Goal: Information Seeking & Learning: Learn about a topic

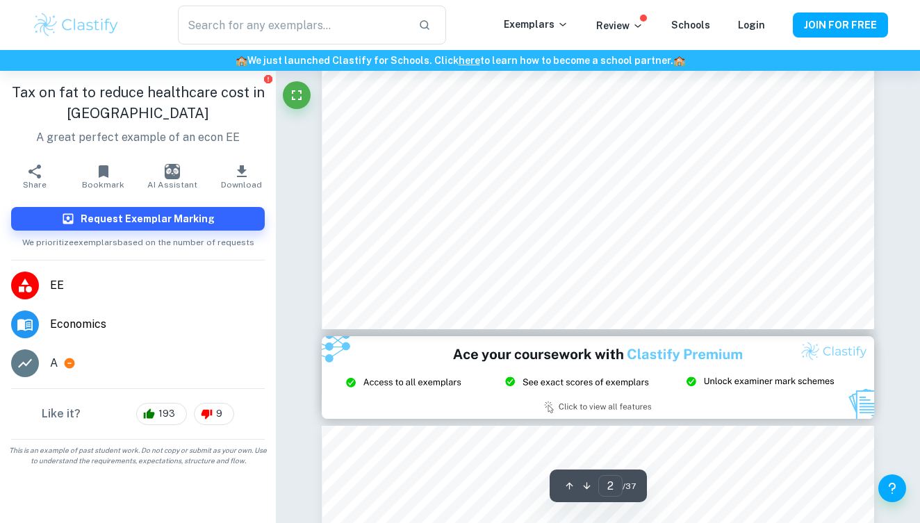
type input "3"
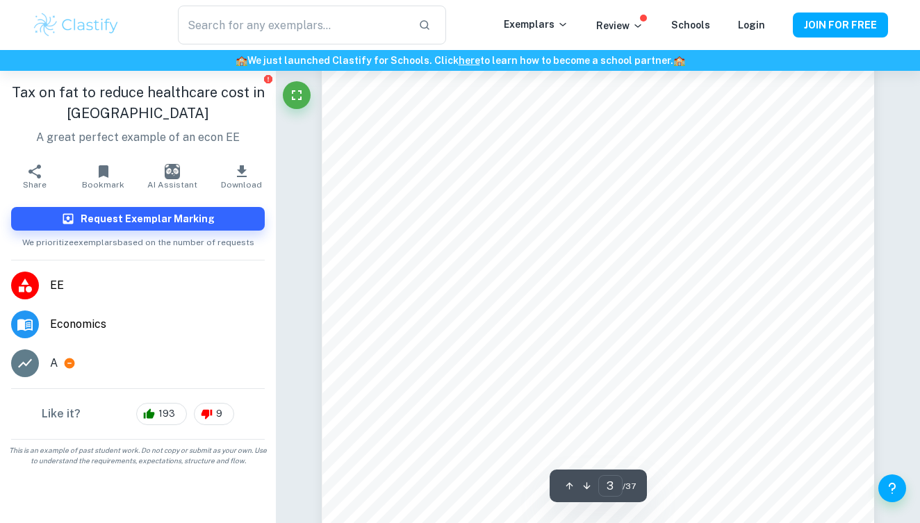
scroll to position [1878, 0]
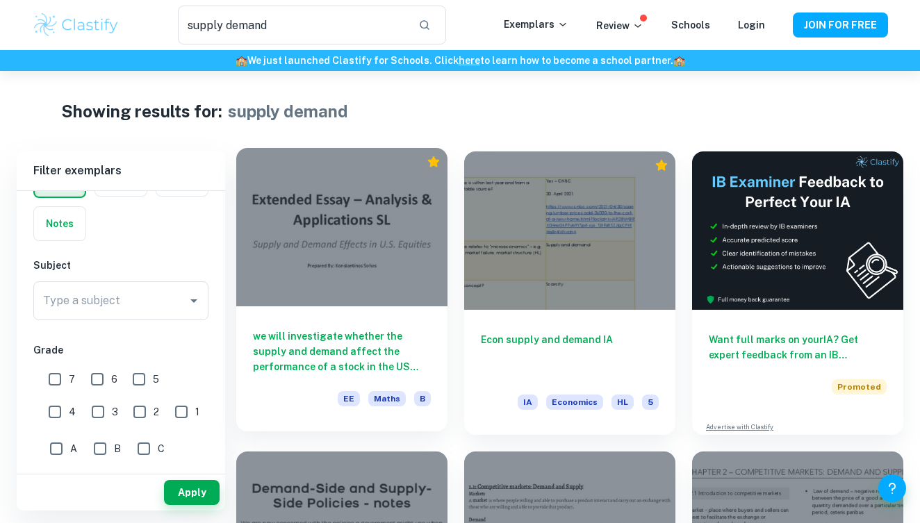
click at [320, 220] on div at bounding box center [341, 227] width 211 height 158
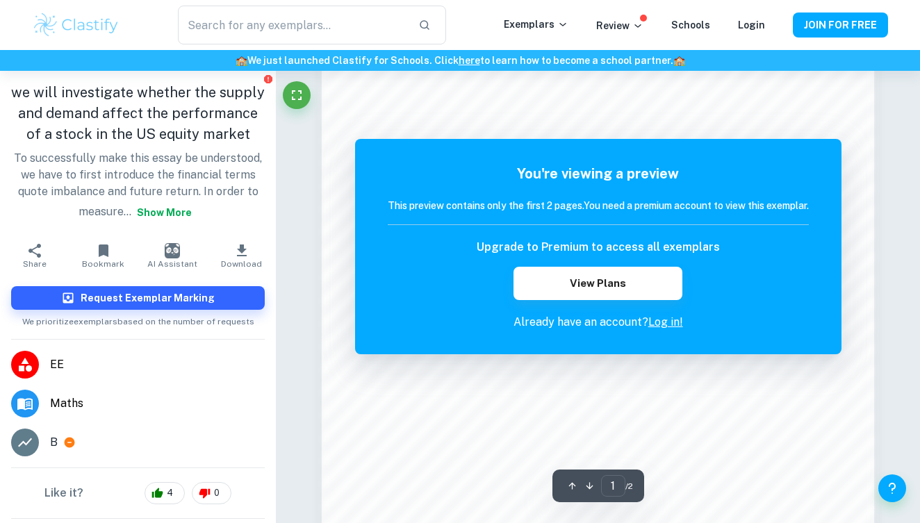
scroll to position [852, 0]
click at [663, 325] on link "Log in!" at bounding box center [666, 322] width 35 height 13
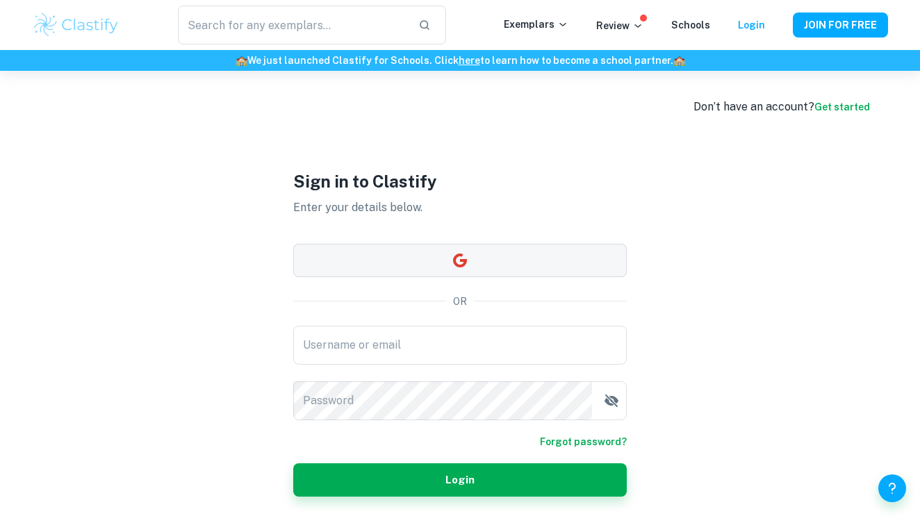
click at [498, 265] on button "button" at bounding box center [460, 260] width 334 height 33
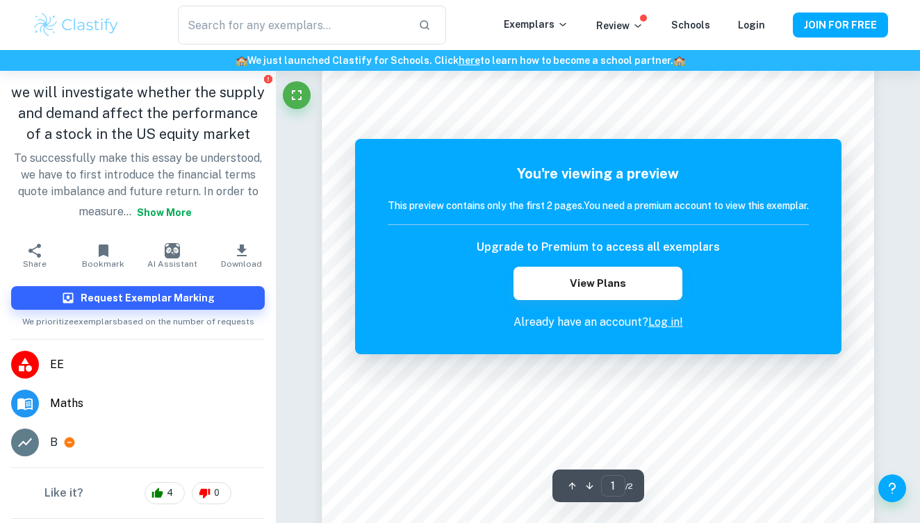
type input "supply demand"
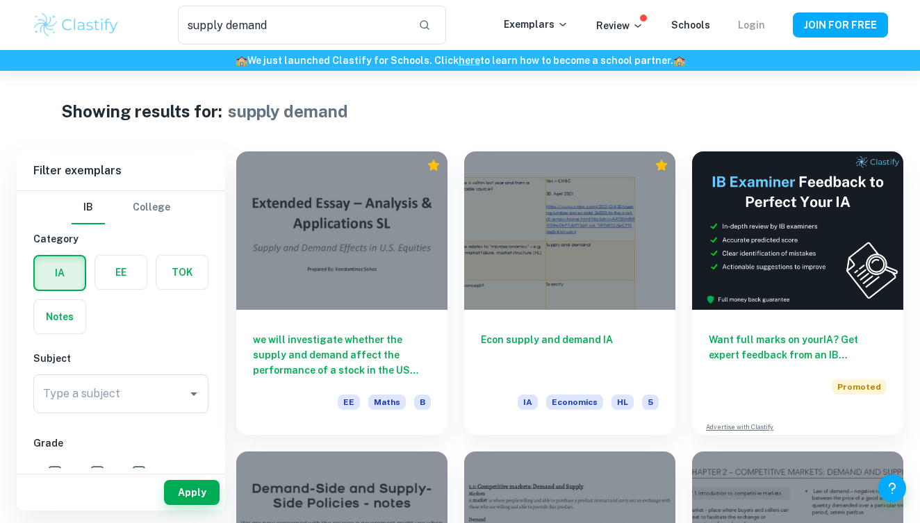
click at [756, 23] on link "Login" at bounding box center [751, 24] width 27 height 11
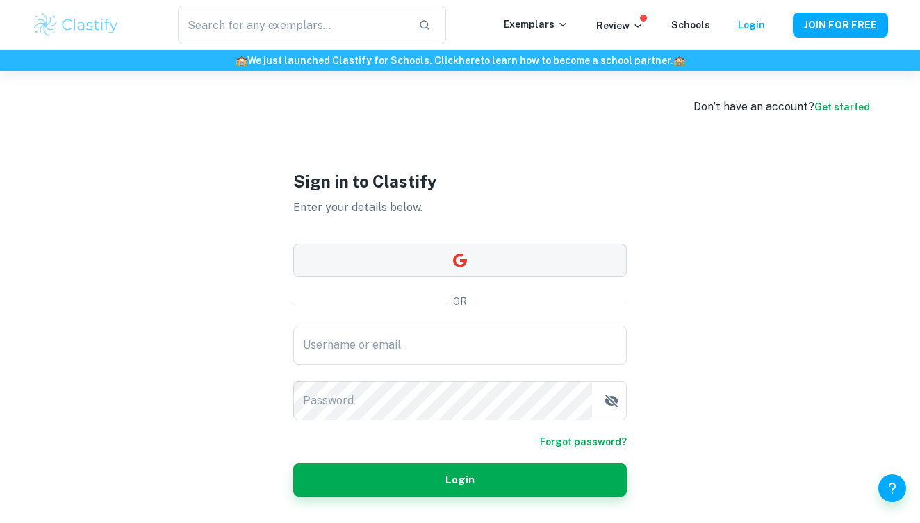
click at [473, 257] on button "button" at bounding box center [460, 260] width 334 height 33
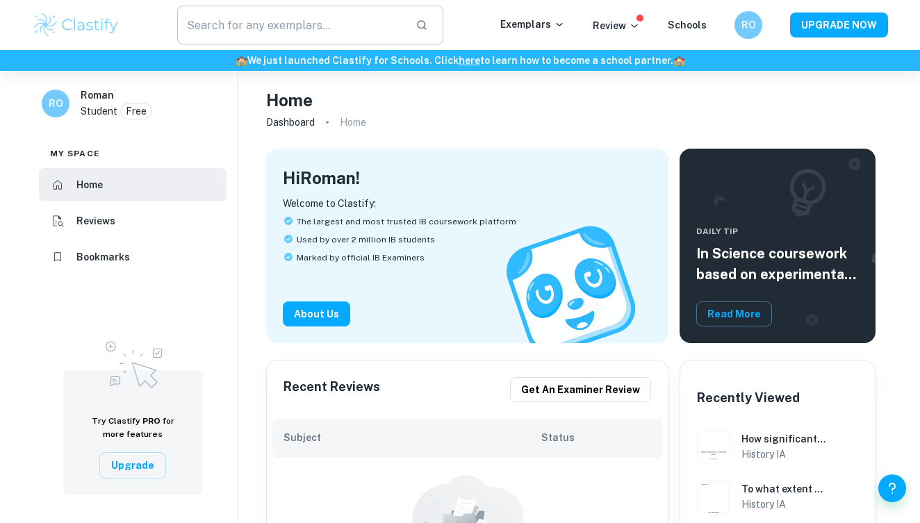
click at [287, 33] on input "text" at bounding box center [290, 25] width 227 height 39
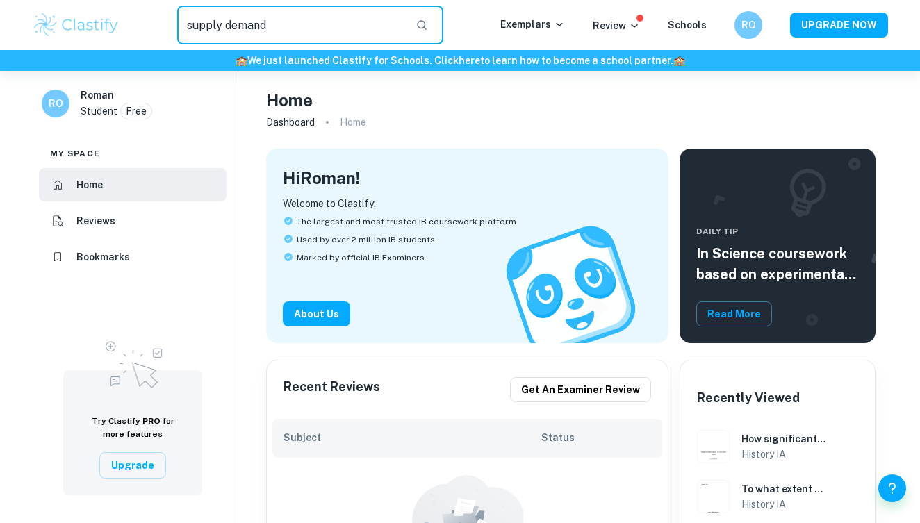
type input "supply demand"
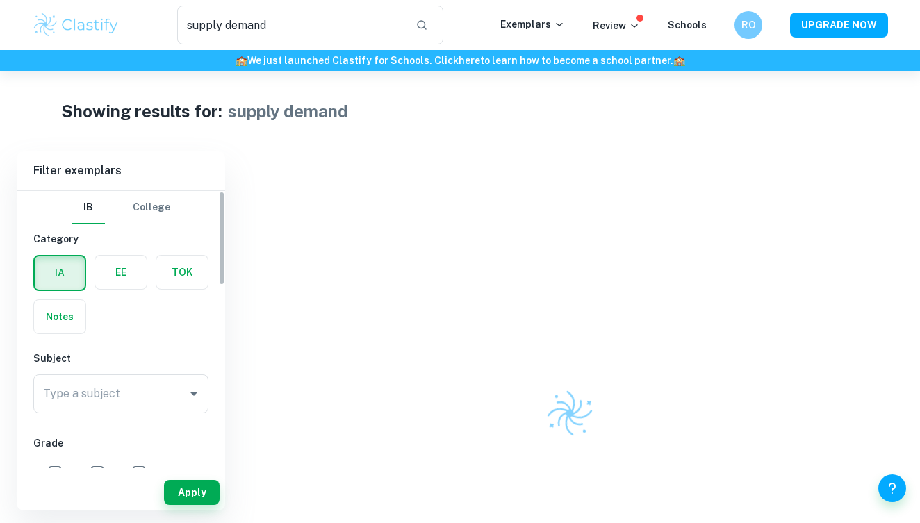
click at [122, 272] on label "button" at bounding box center [120, 272] width 51 height 33
click at [0, 0] on input "radio" at bounding box center [0, 0] width 0 height 0
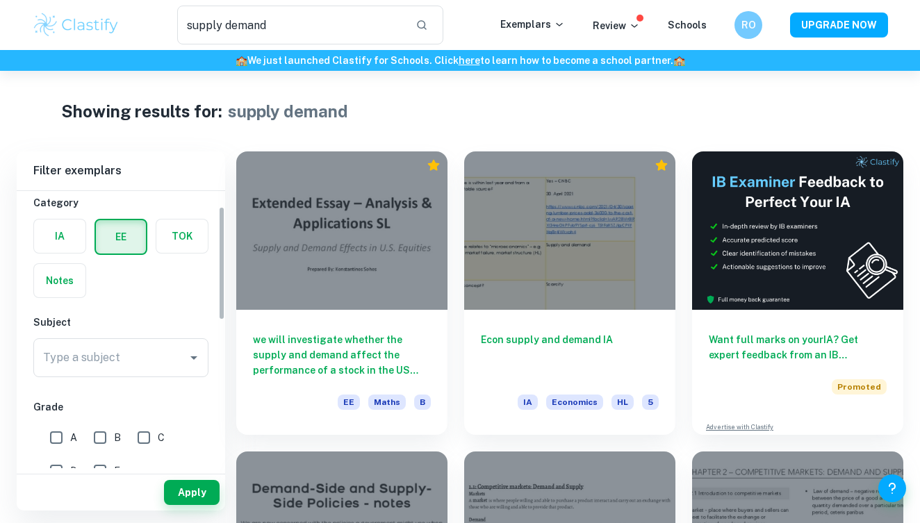
scroll to position [38, 0]
click at [165, 361] on input "Type a subject" at bounding box center [111, 356] width 142 height 26
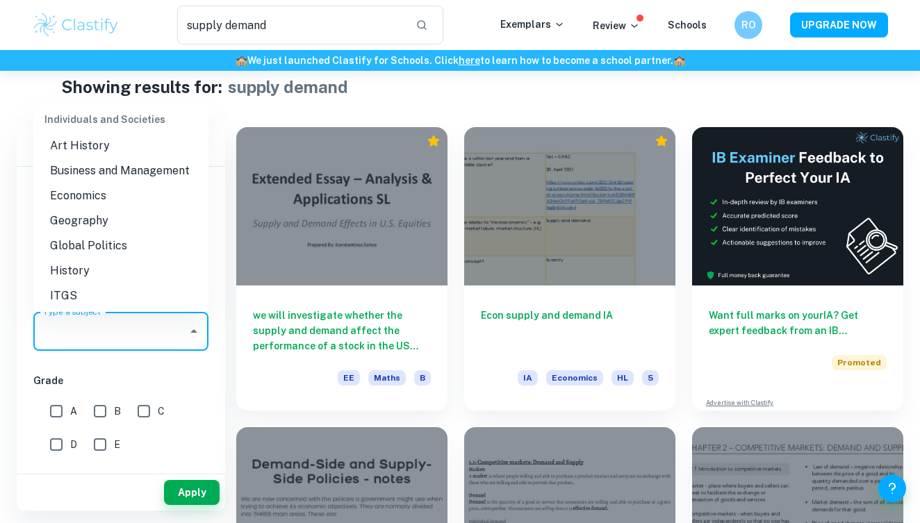
scroll to position [1234, 0]
click at [119, 198] on li "Economics" at bounding box center [120, 196] width 175 height 25
type input "Economics"
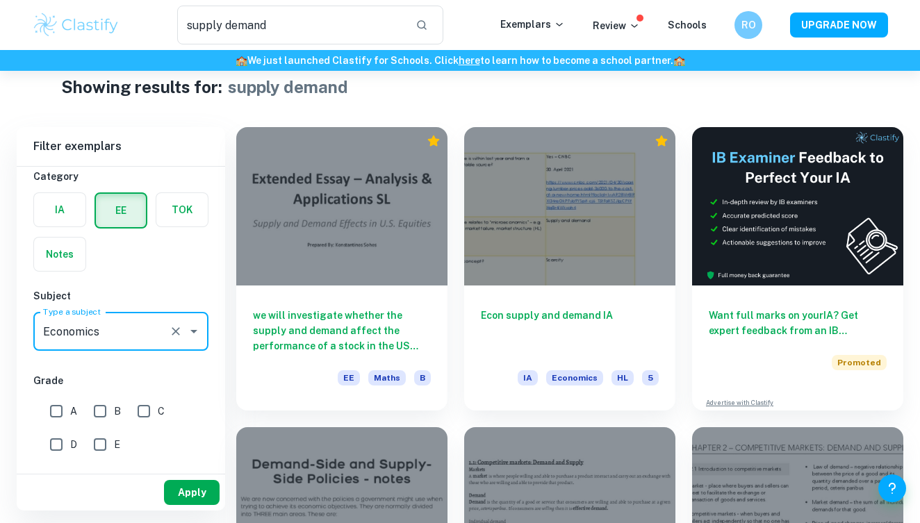
click at [196, 488] on button "Apply" at bounding box center [192, 492] width 56 height 25
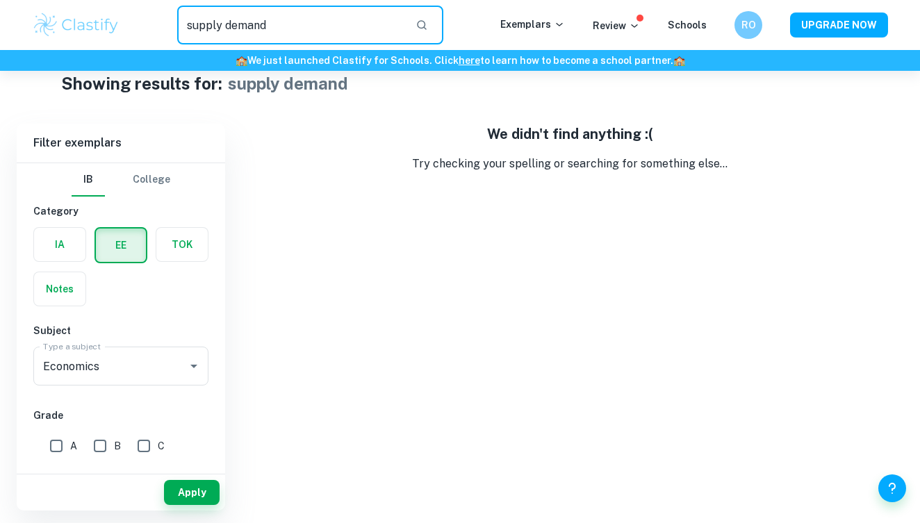
drag, startPoint x: 312, startPoint y: 32, endPoint x: 133, endPoint y: 19, distance: 179.1
click at [133, 19] on div "supply demand ​" at bounding box center [310, 25] width 380 height 39
click at [211, 493] on button "Apply" at bounding box center [192, 492] width 56 height 25
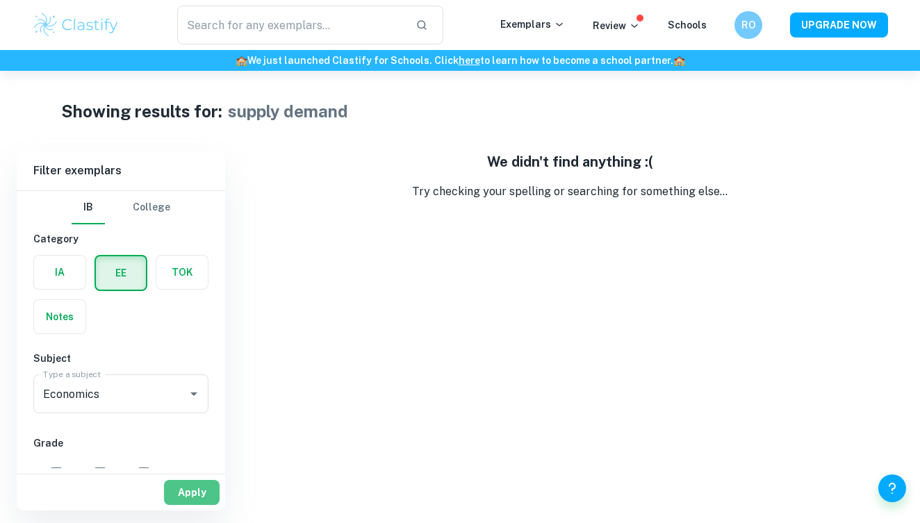
click at [185, 490] on button "Apply" at bounding box center [192, 492] width 56 height 25
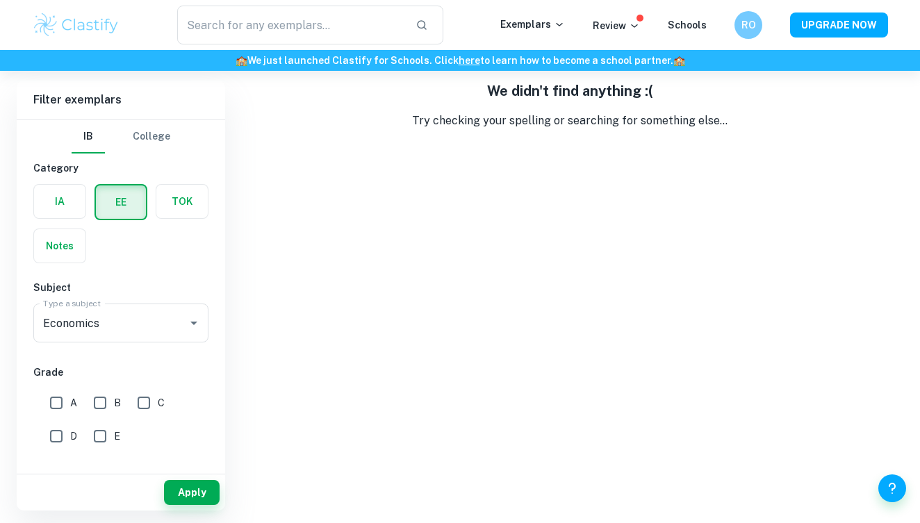
scroll to position [71, 0]
click at [380, 38] on input "text" at bounding box center [290, 25] width 227 height 39
type input "s"
click at [380, 40] on input "text" at bounding box center [290, 25] width 227 height 39
click at [515, 184] on div "We didn't find anything :( Try checking your spelling or searching for somethin…" at bounding box center [569, 296] width 667 height 430
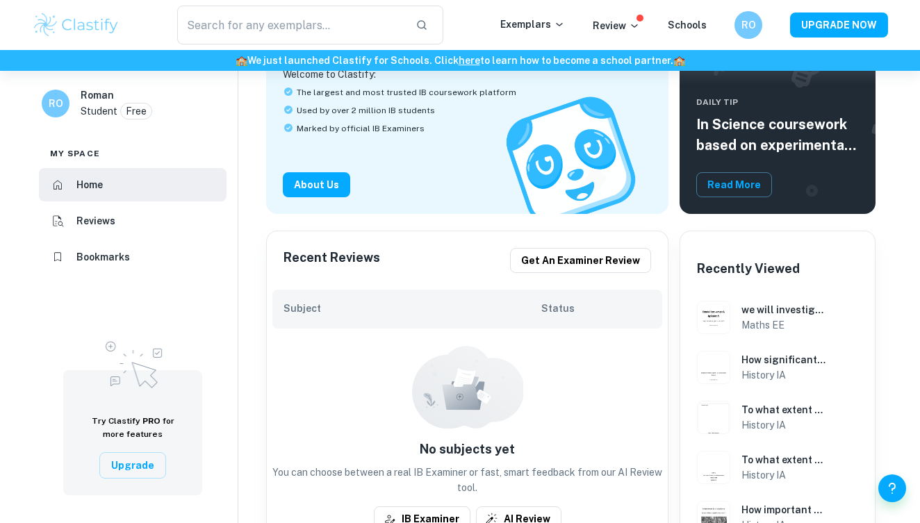
scroll to position [133, 0]
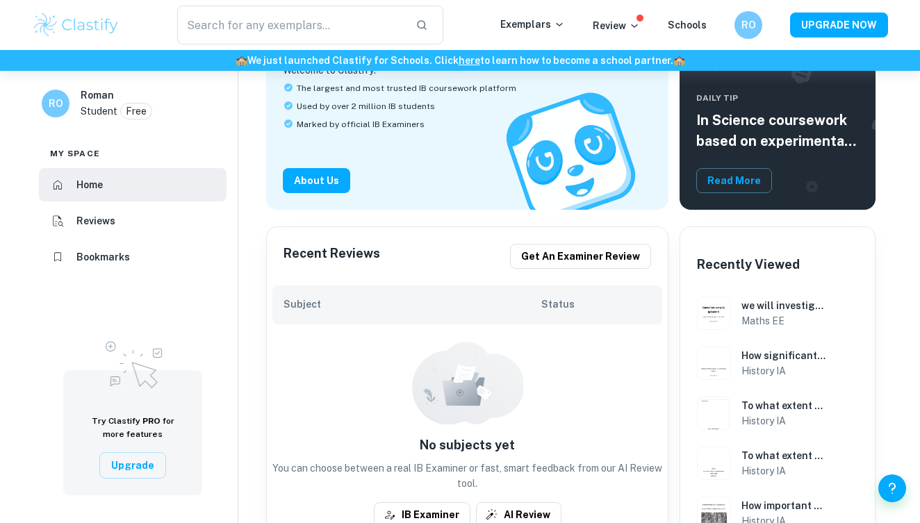
click at [152, 211] on li "Reviews" at bounding box center [133, 220] width 188 height 33
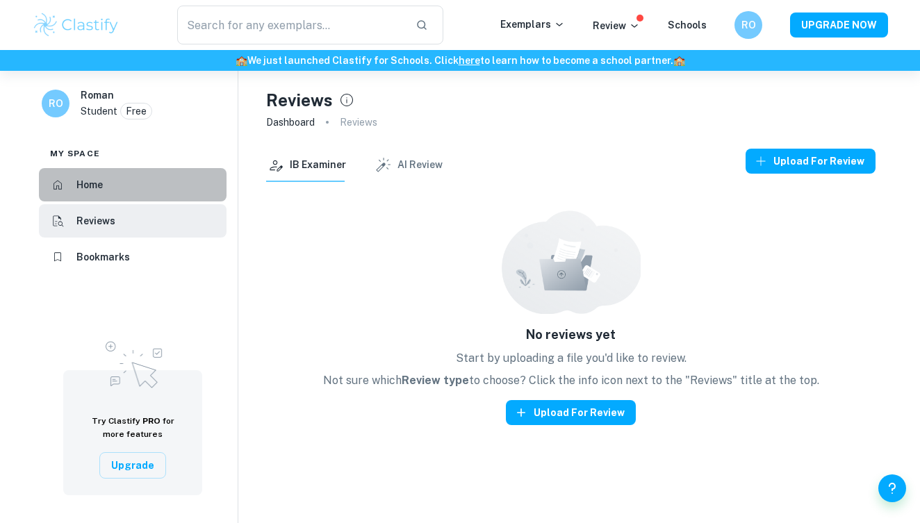
click at [152, 178] on li "Home" at bounding box center [133, 184] width 188 height 33
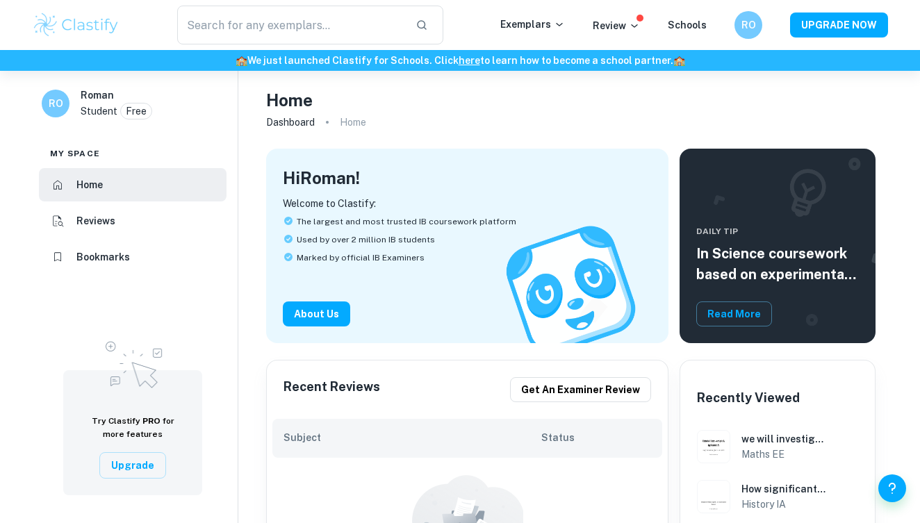
click at [501, 44] on div "​" at bounding box center [310, 25] width 380 height 39
click at [356, 30] on input "text" at bounding box center [290, 25] width 227 height 39
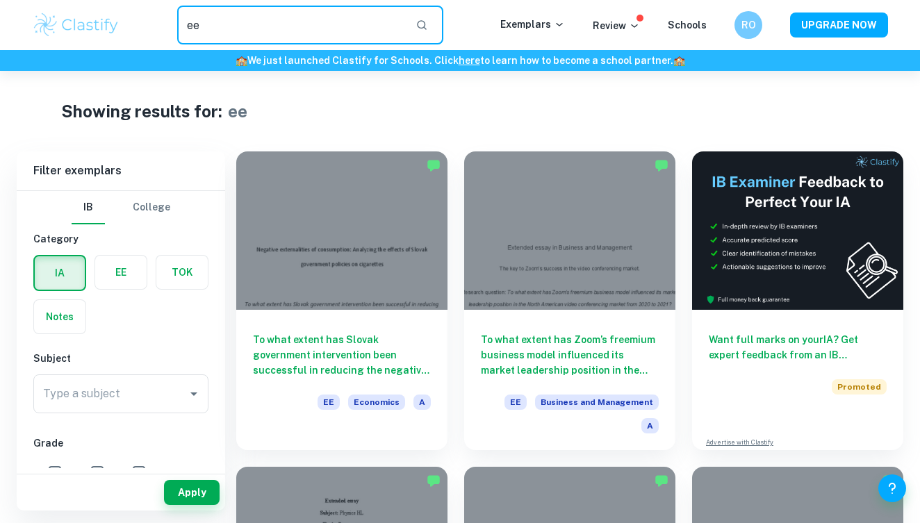
click at [273, 13] on input "ee" at bounding box center [290, 25] width 227 height 39
click at [271, 16] on input "ee" at bounding box center [290, 25] width 227 height 39
click at [234, 58] on h6 "🏫 We just launched Clastify for Schools. Click here to learn how to become a sc…" at bounding box center [460, 60] width 915 height 15
click at [246, 35] on input "ee" at bounding box center [290, 25] width 227 height 39
type input "e"
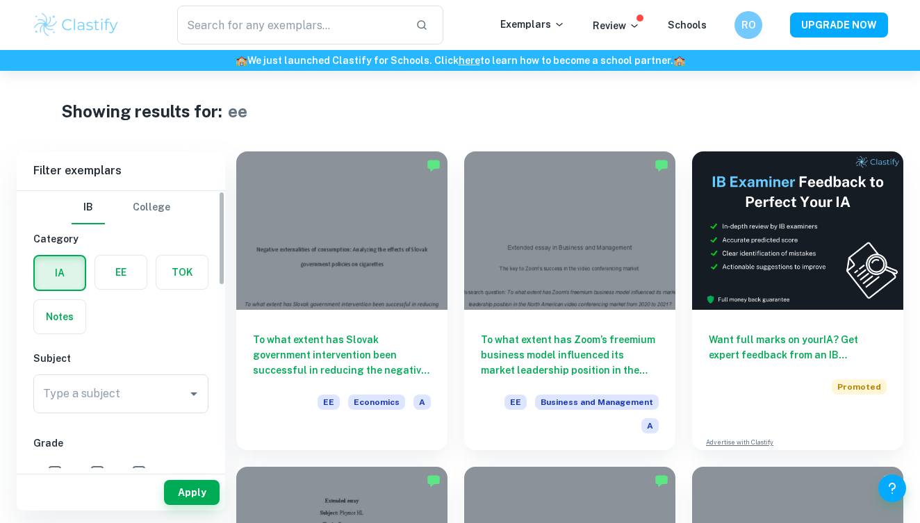
click at [131, 281] on label "button" at bounding box center [120, 272] width 51 height 33
click at [0, 0] on input "radio" at bounding box center [0, 0] width 0 height 0
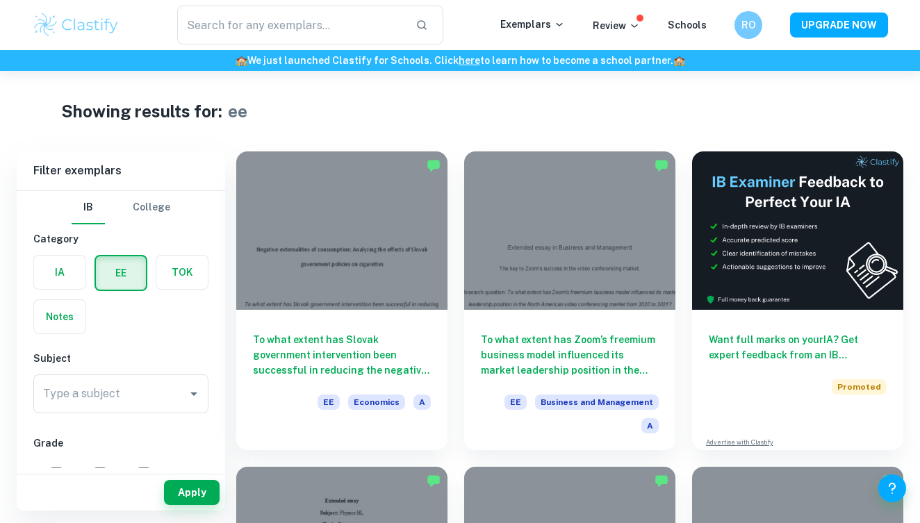
scroll to position [41, 0]
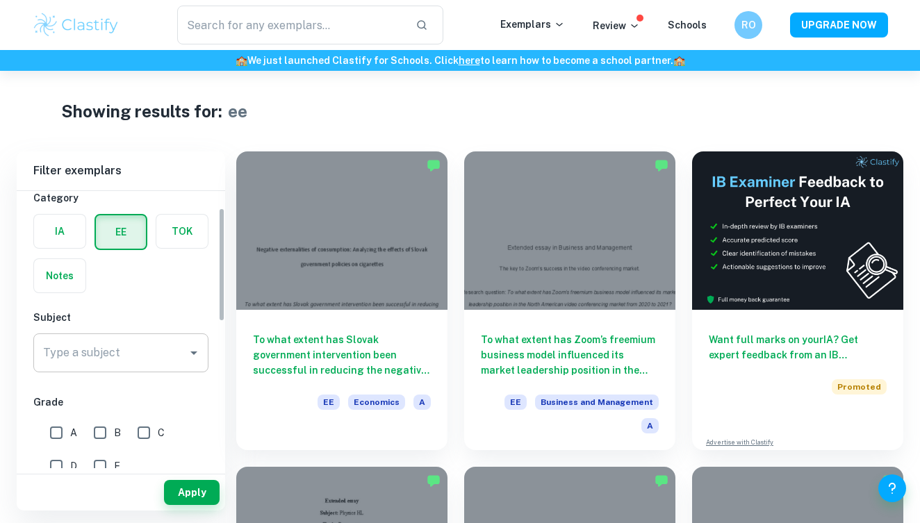
click at [127, 357] on input "Type a subject" at bounding box center [111, 353] width 142 height 26
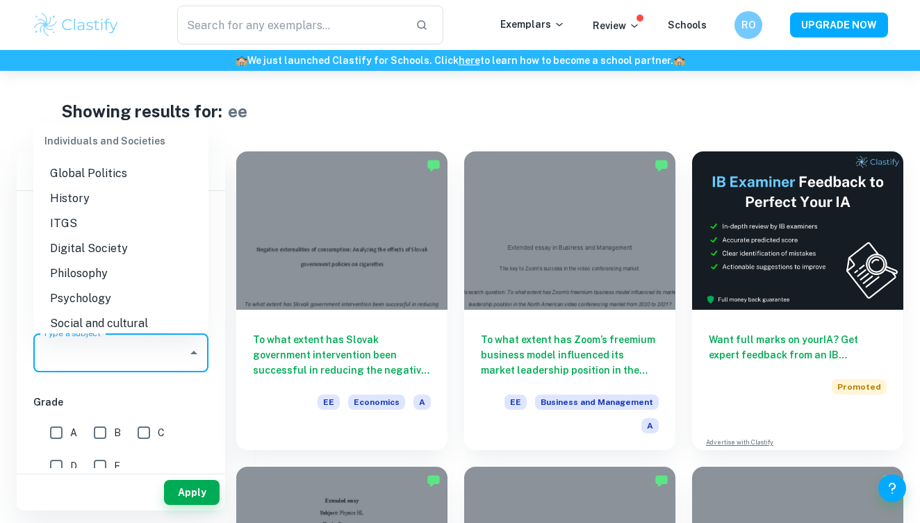
scroll to position [1278, 0]
click at [129, 182] on li "Economics" at bounding box center [120, 174] width 175 height 25
type input "Economics"
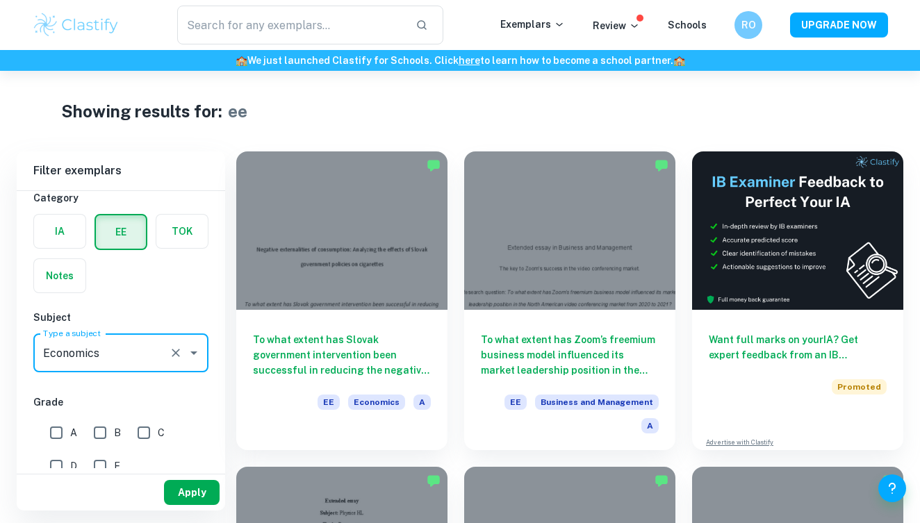
click at [179, 489] on button "Apply" at bounding box center [192, 492] width 56 height 25
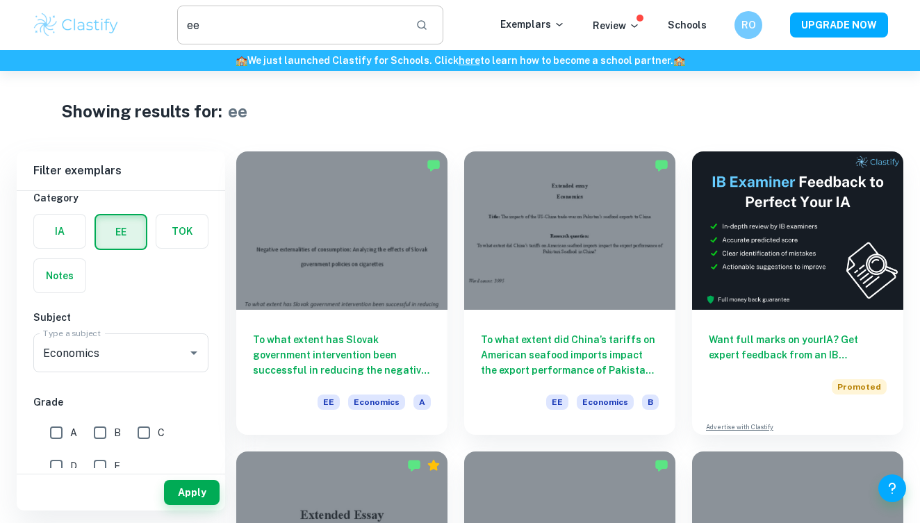
click at [254, 27] on input "ee" at bounding box center [290, 25] width 227 height 39
type input "e"
type input "supply"
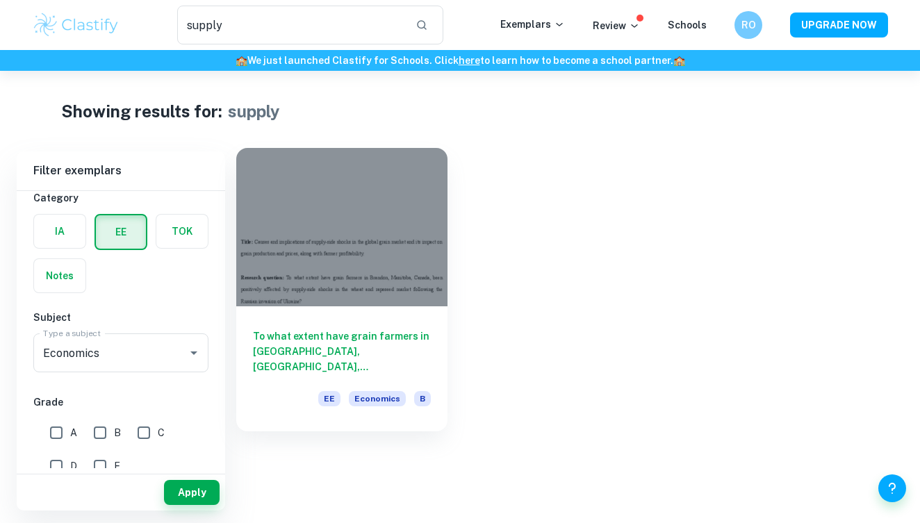
click at [334, 181] on div at bounding box center [341, 227] width 211 height 158
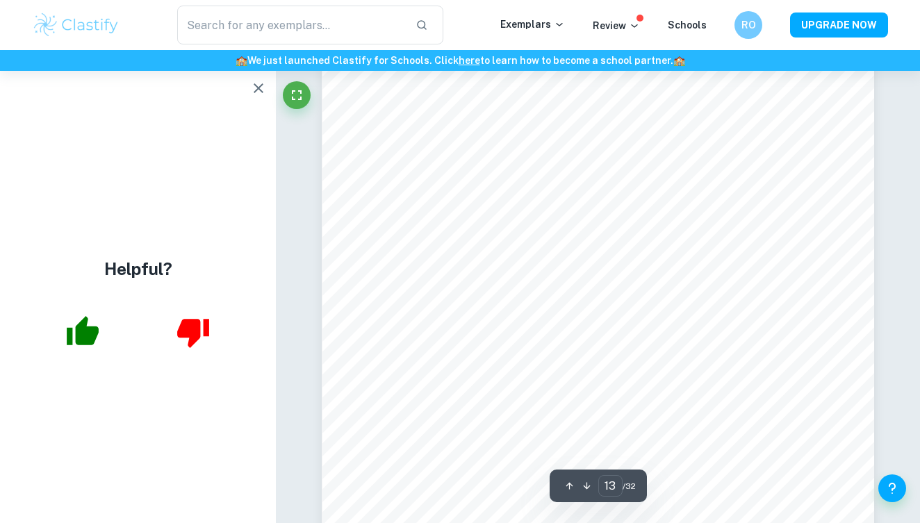
scroll to position [9144, 0]
type input "17"
